Goal: Transaction & Acquisition: Book appointment/travel/reservation

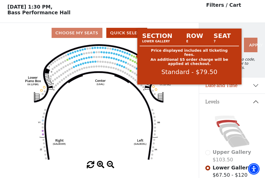
scroll to position [24, 0]
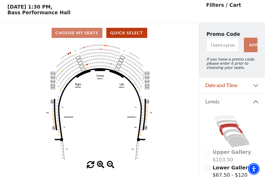
scroll to position [24, 0]
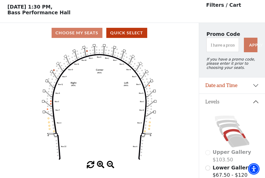
scroll to position [24, 0]
